Goal: Task Accomplishment & Management: Manage account settings

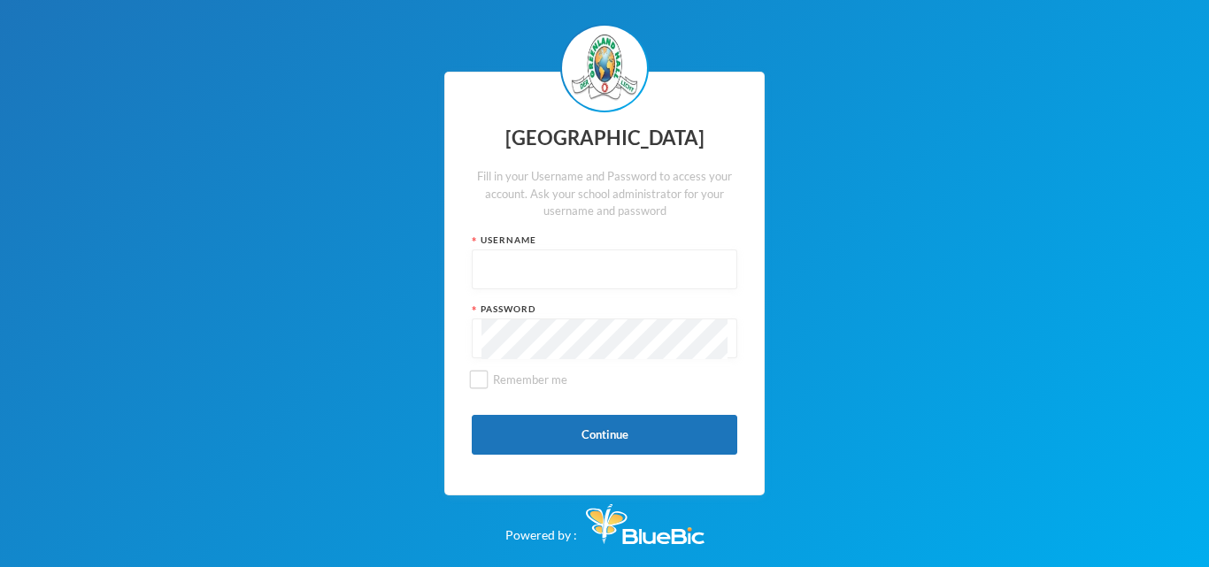
click at [480, 274] on div at bounding box center [605, 270] width 266 height 40
click at [481, 270] on div at bounding box center [605, 270] width 266 height 40
click at [485, 277] on div at bounding box center [605, 270] width 266 height 40
click at [485, 277] on input "text" at bounding box center [605, 271] width 246 height 40
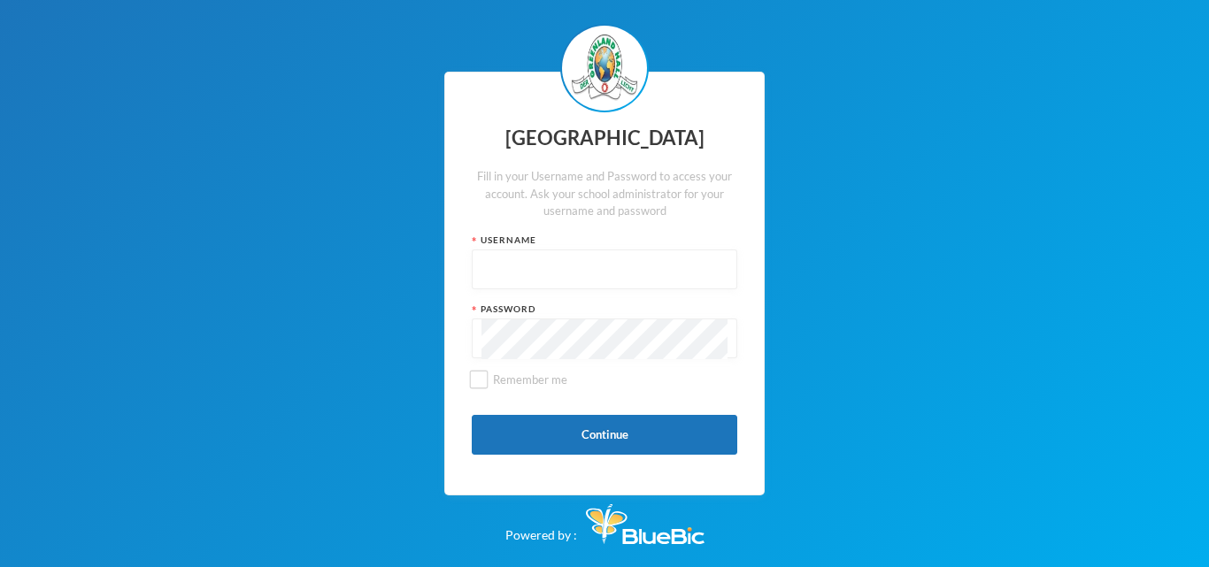
click at [485, 277] on input "text" at bounding box center [605, 271] width 246 height 40
type input "glh25c71"
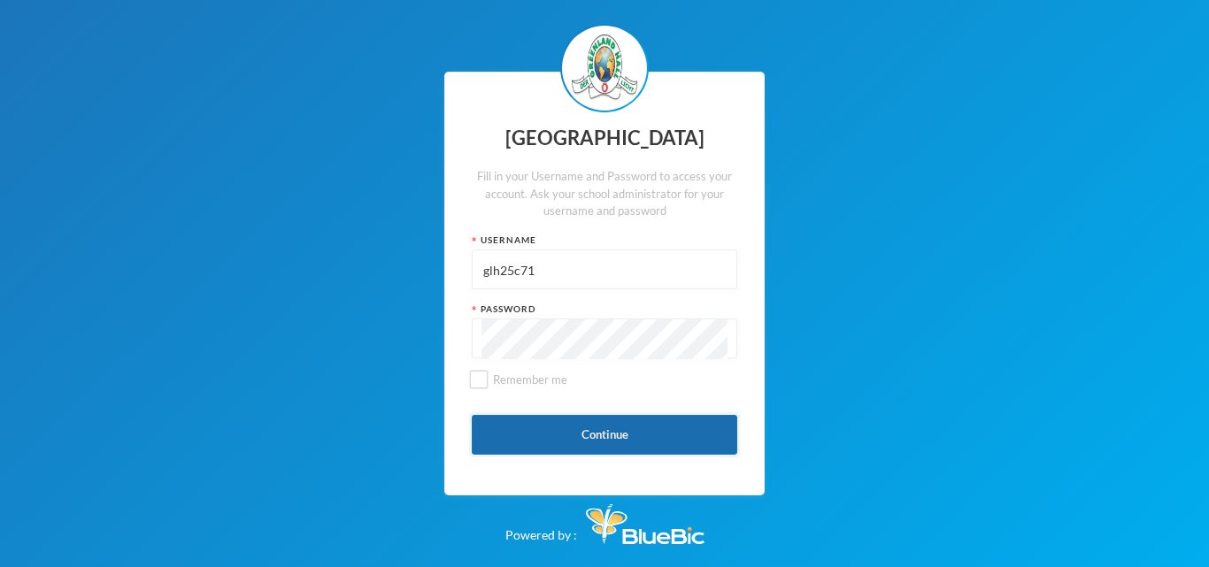
click at [564, 443] on button "Continue" at bounding box center [605, 435] width 266 height 40
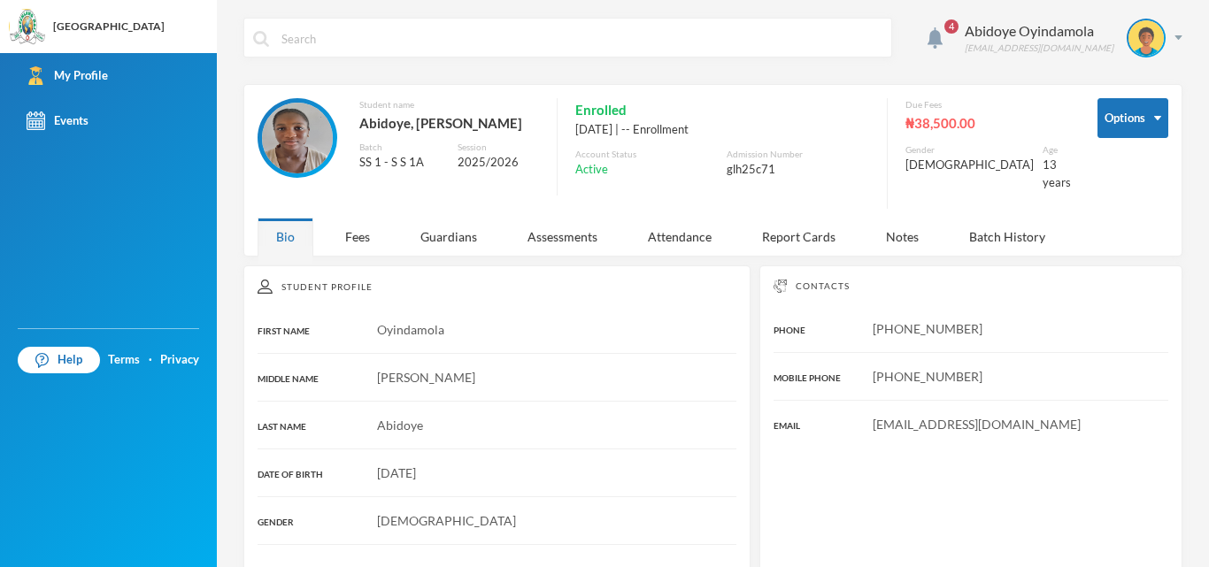
drag, startPoint x: 1208, startPoint y: 16, endPoint x: 855, endPoint y: 12, distance: 353.2
click at [855, 12] on div "4 [PERSON_NAME] [EMAIL_ADDRESS][DOMAIN_NAME] Options Student name [PERSON_NAME]…" at bounding box center [713, 283] width 992 height 567
click at [1135, 42] on img at bounding box center [1146, 37] width 35 height 35
click at [1129, 130] on button "Logout" at bounding box center [1119, 129] width 80 height 27
